Goal: Find specific page/section: Find specific page/section

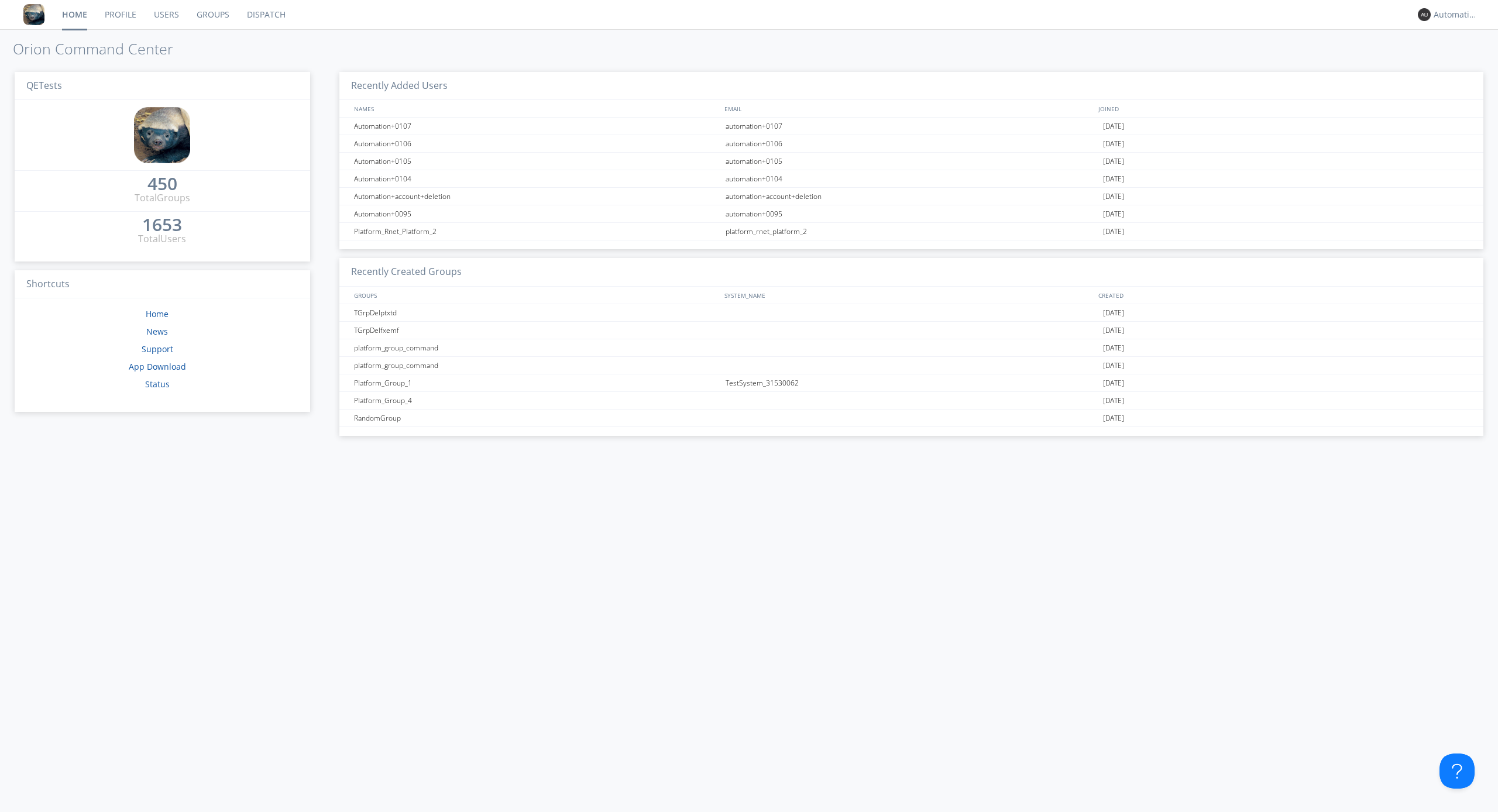
click at [265, 15] on link "Dispatch" at bounding box center [266, 14] width 56 height 29
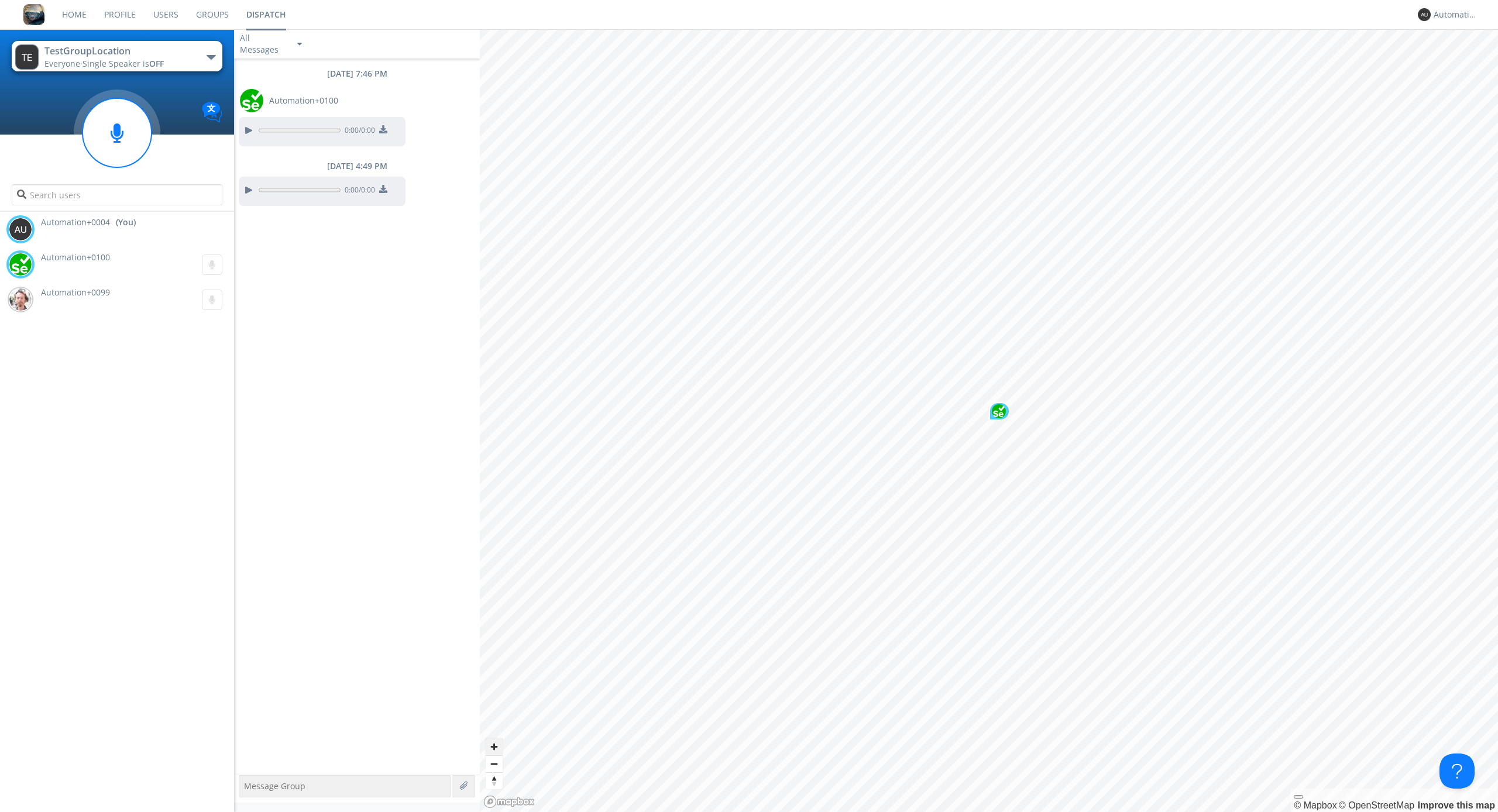
click at [494, 746] on span "Zoom in" at bounding box center [494, 746] width 17 height 17
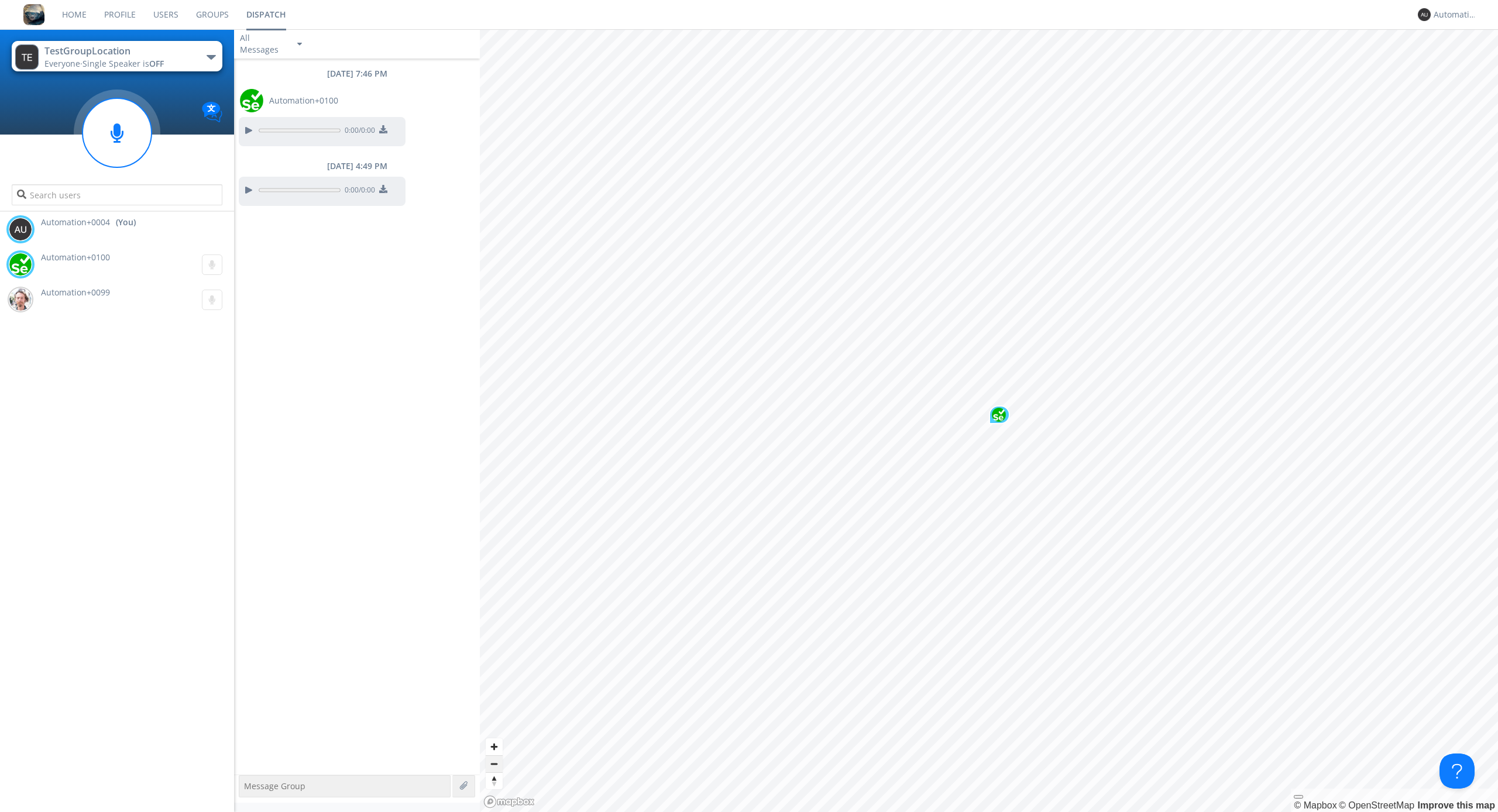
click at [494, 763] on span "Zoom out" at bounding box center [494, 763] width 17 height 17
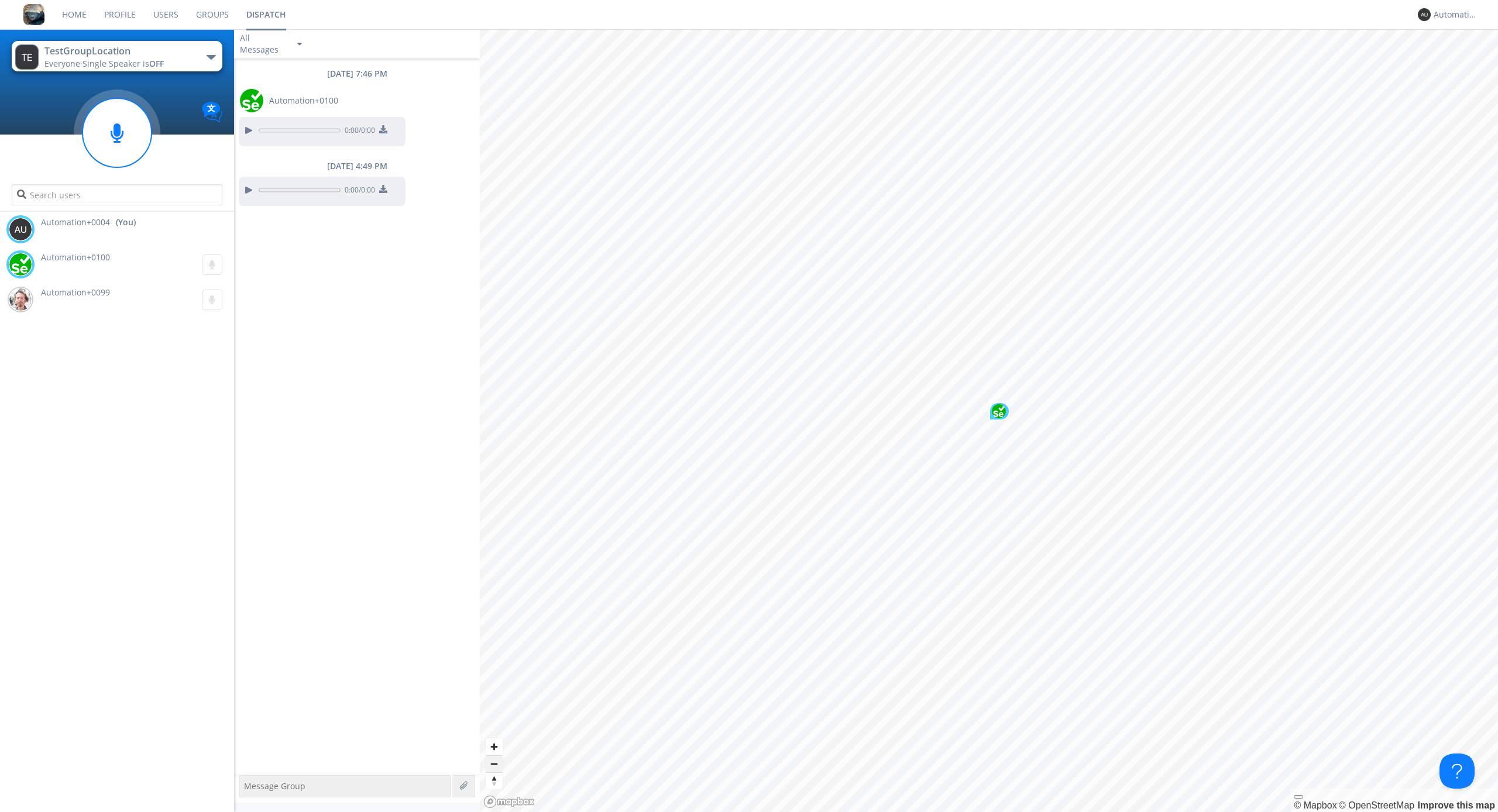
click at [494, 763] on span "Zoom out" at bounding box center [494, 763] width 17 height 17
